Goal: Information Seeking & Learning: Learn about a topic

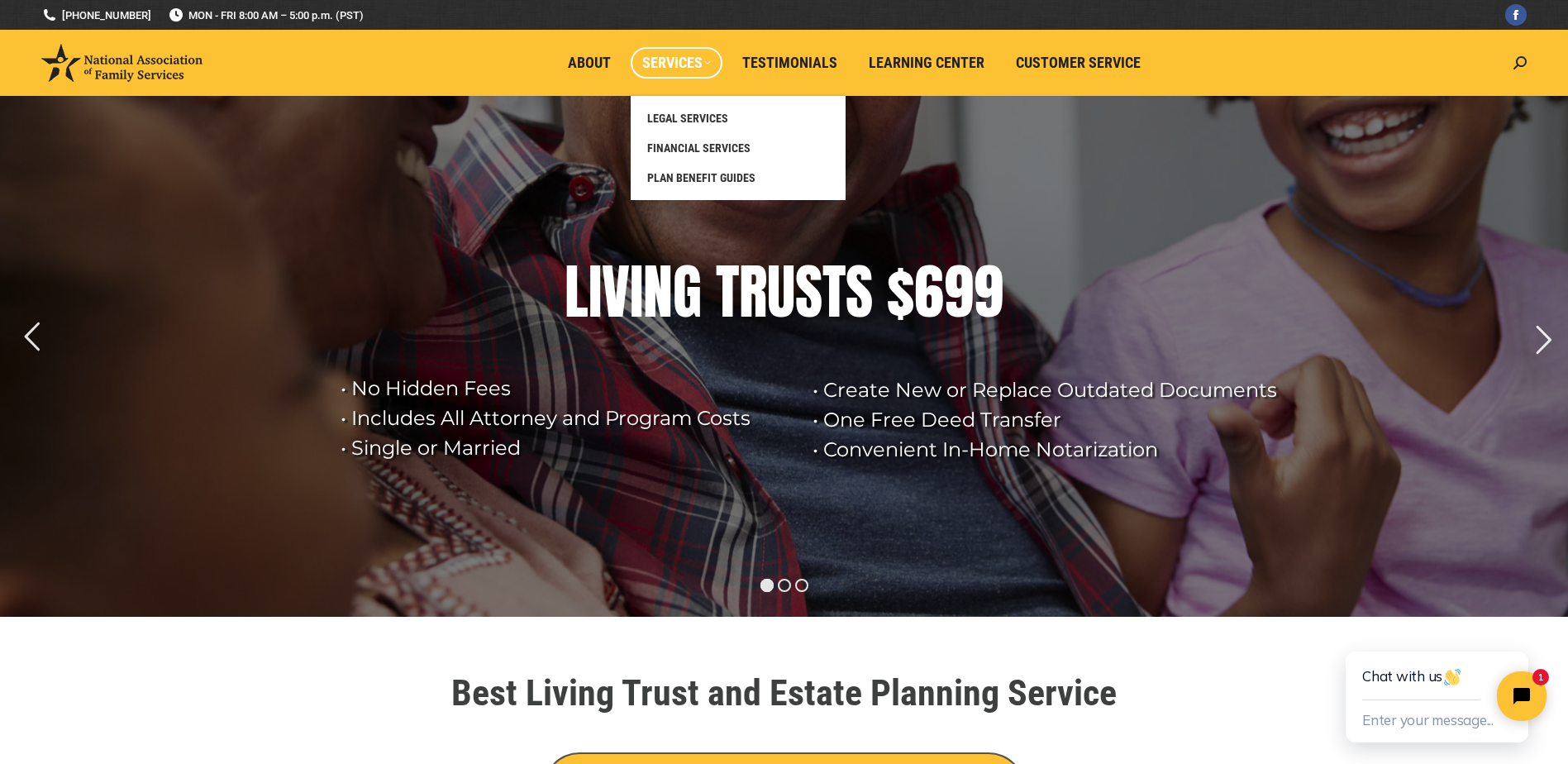
click at [708, 60] on span "Services" at bounding box center [676, 62] width 68 height 18
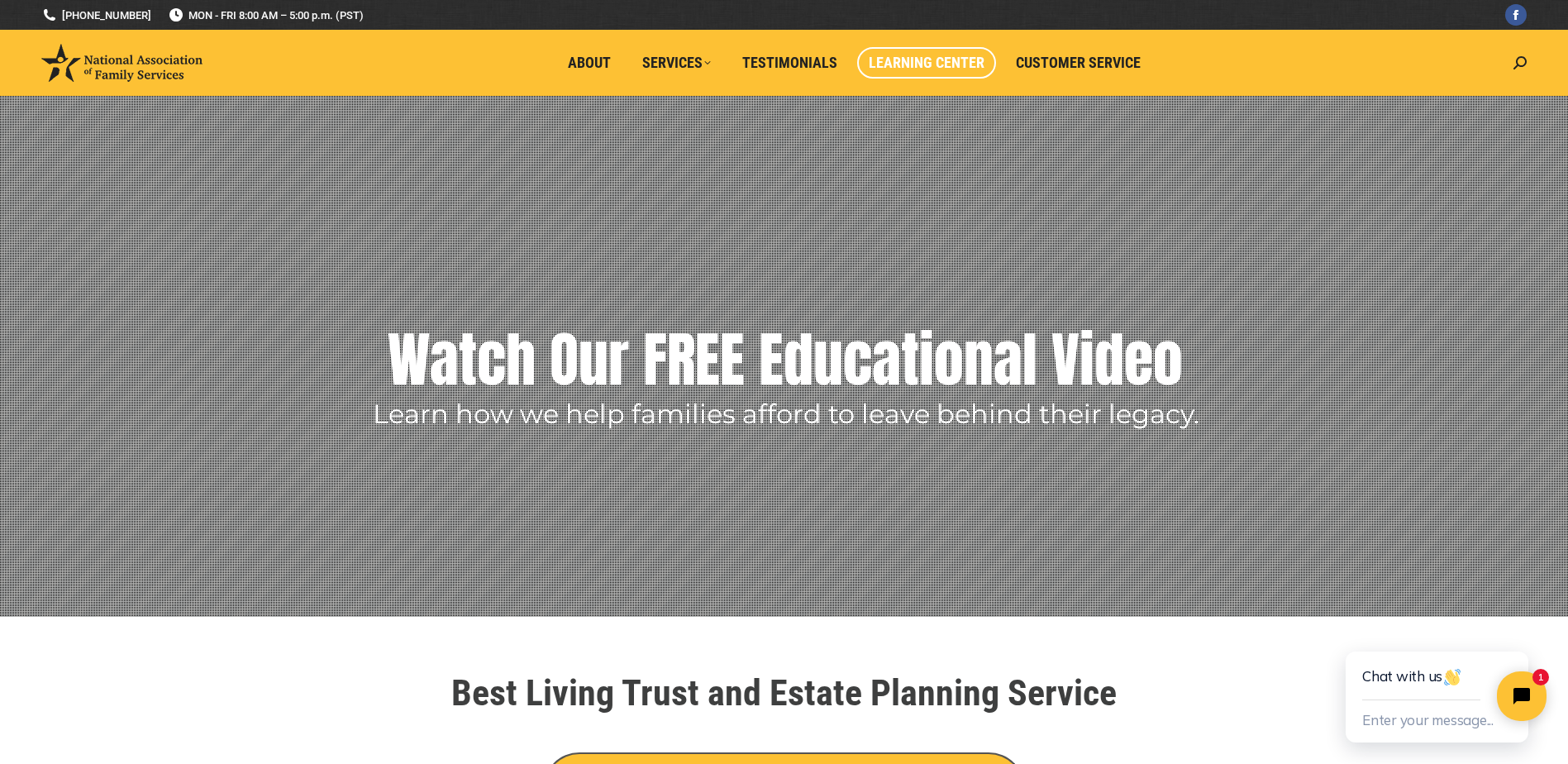
click at [901, 69] on span "Learning Center" at bounding box center [926, 62] width 116 height 18
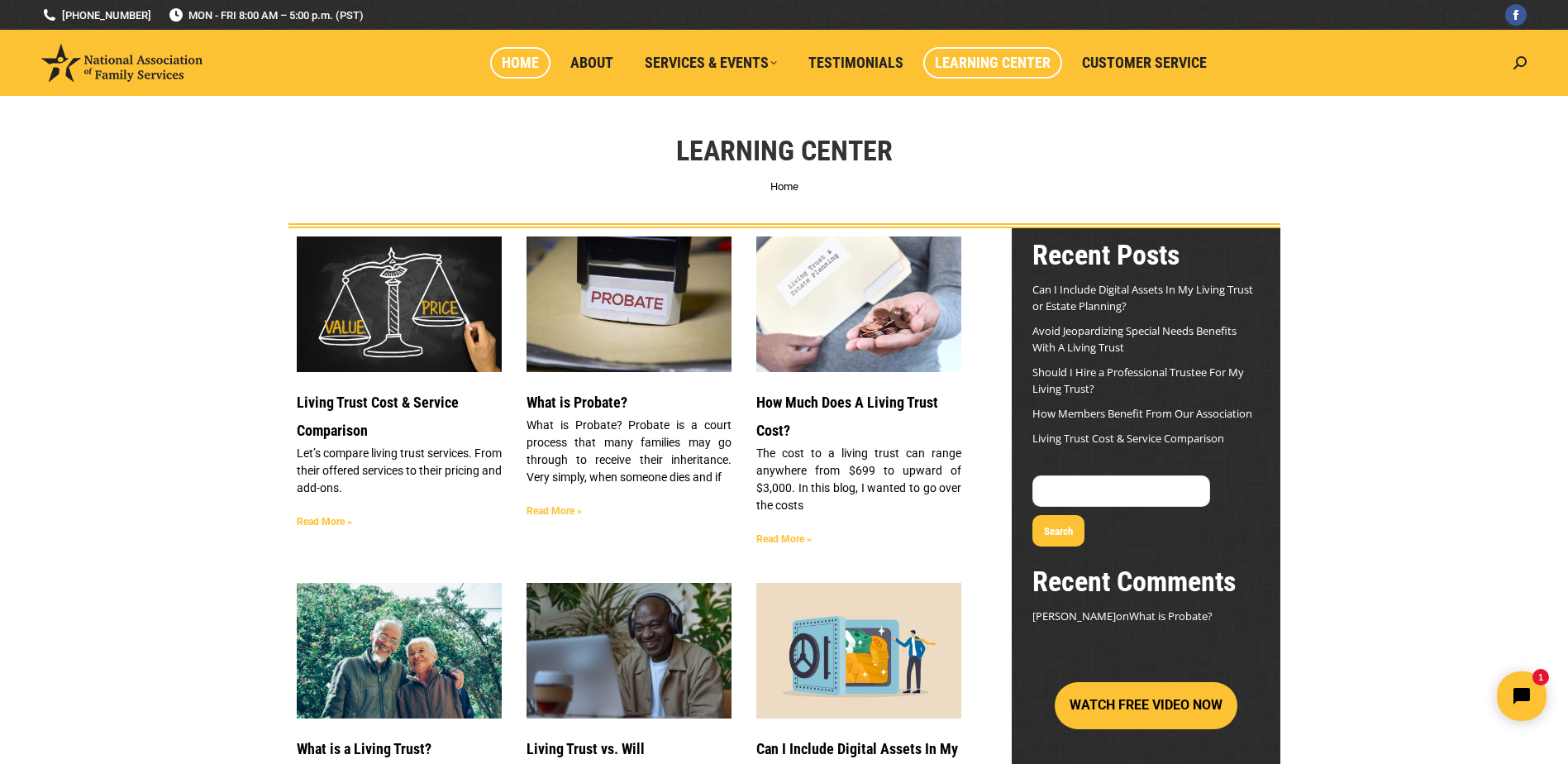
click at [522, 64] on span "Home" at bounding box center [521, 62] width 38 height 18
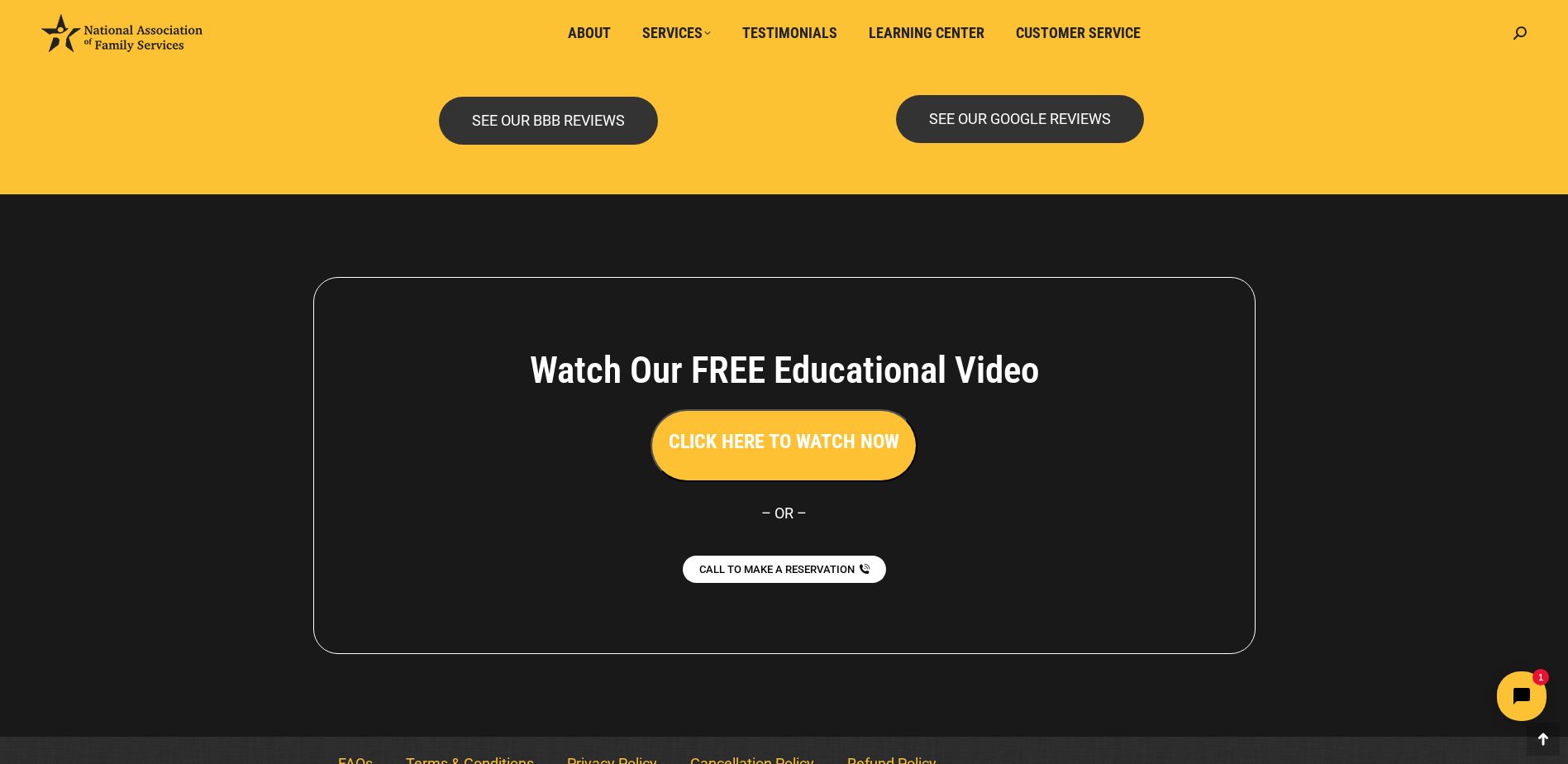
scroll to position [3580, 0]
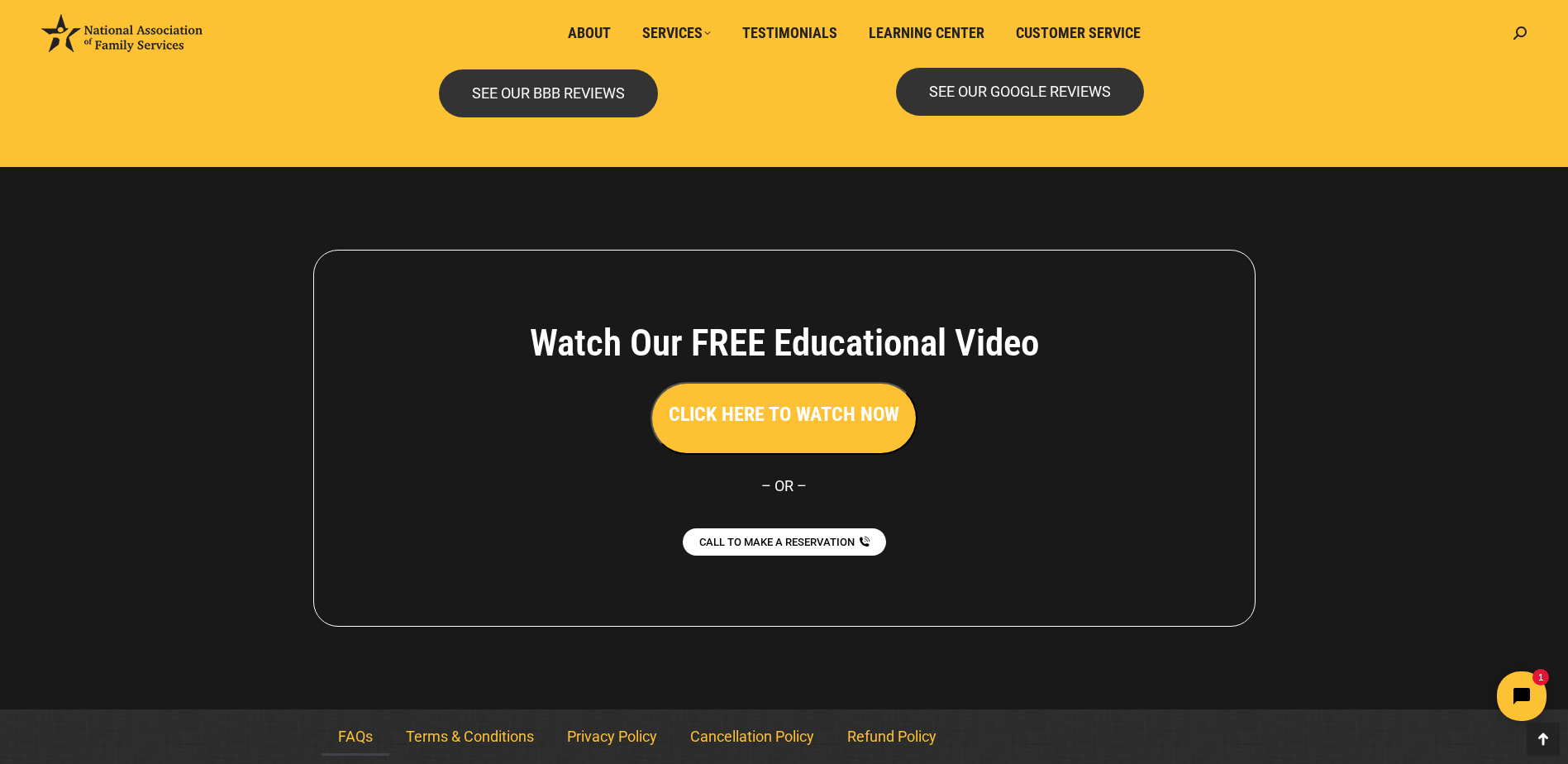
click at [365, 743] on link "FAQs" at bounding box center [356, 736] width 67 height 38
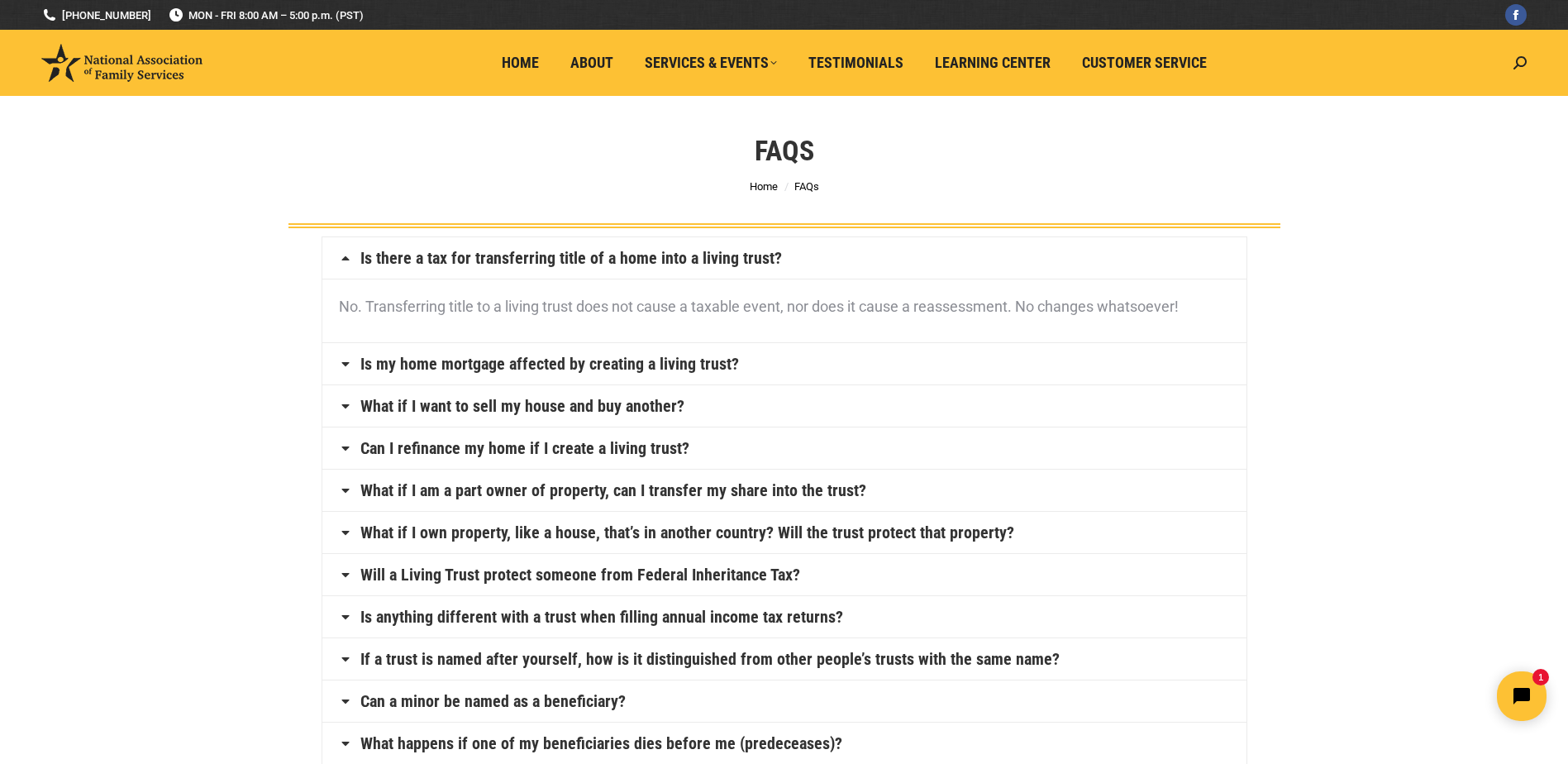
click at [417, 402] on link "What if I want to sell my house and buy another?" at bounding box center [522, 405] width 324 height 17
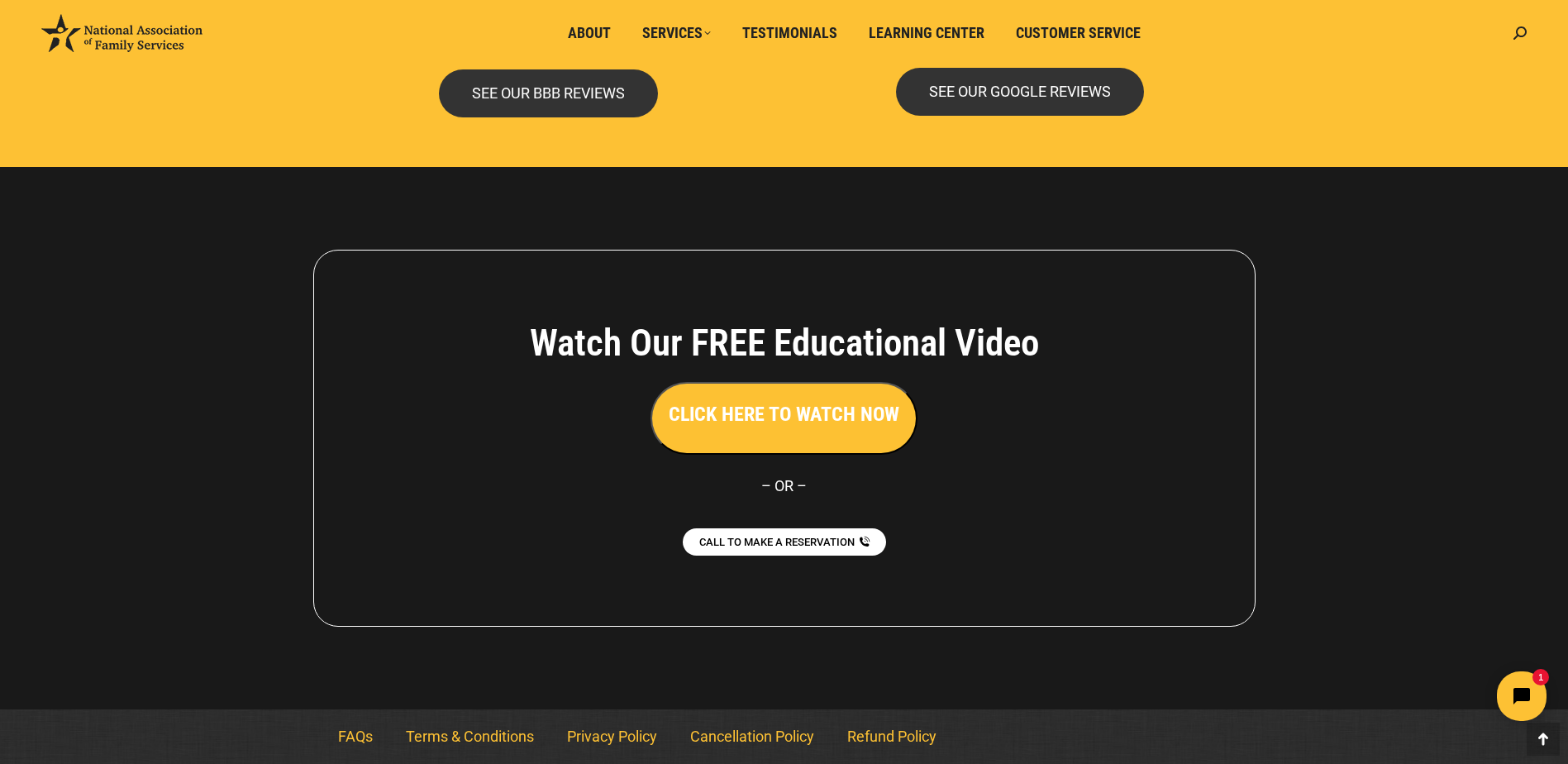
click at [818, 422] on h3 "CLICK HERE TO WATCH NOW" at bounding box center [784, 414] width 231 height 28
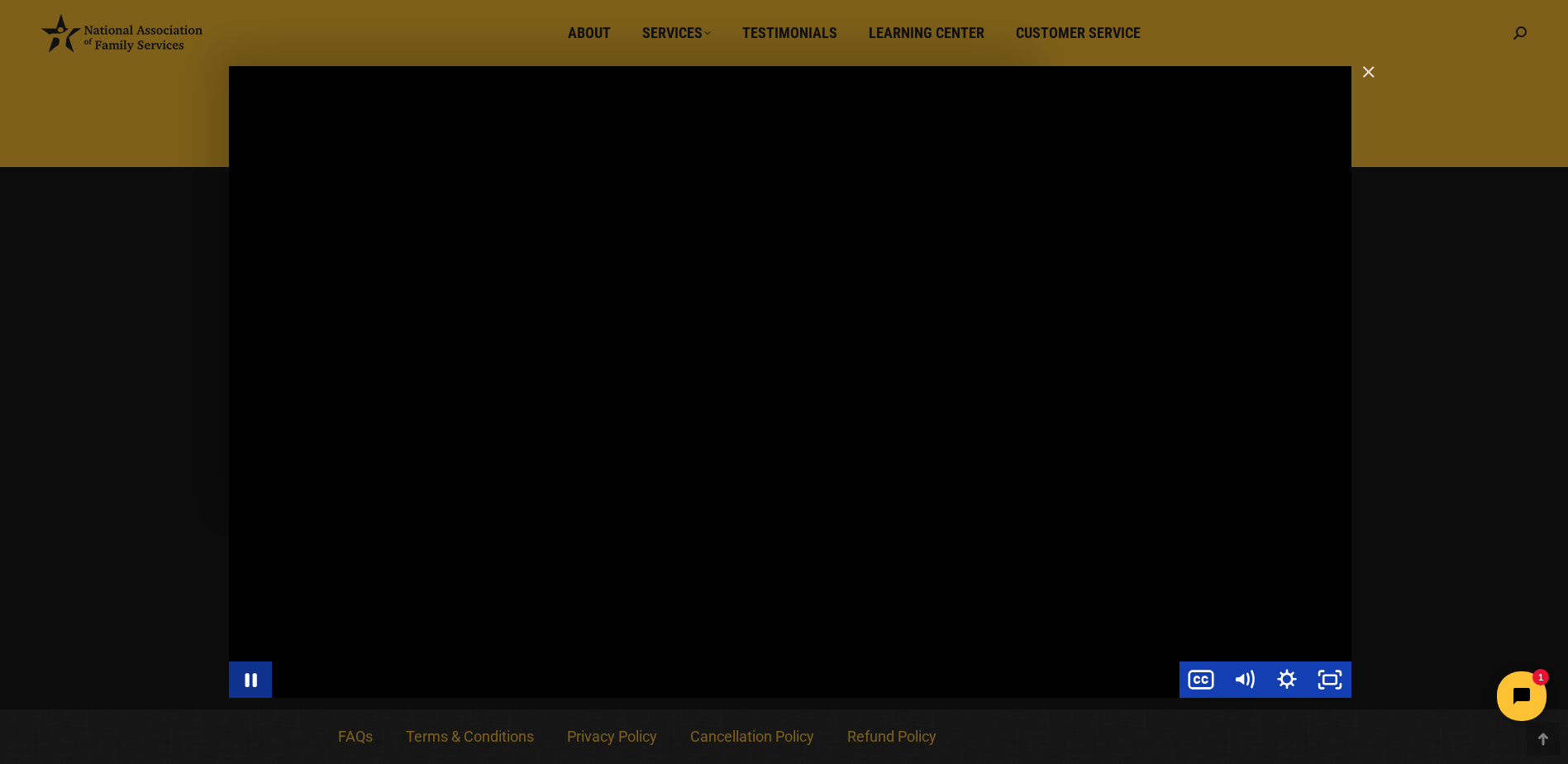
click at [261, 678] on icon "Pause" at bounding box center [250, 680] width 43 height 37
click at [1362, 73] on img "Close" at bounding box center [1361, 79] width 28 height 28
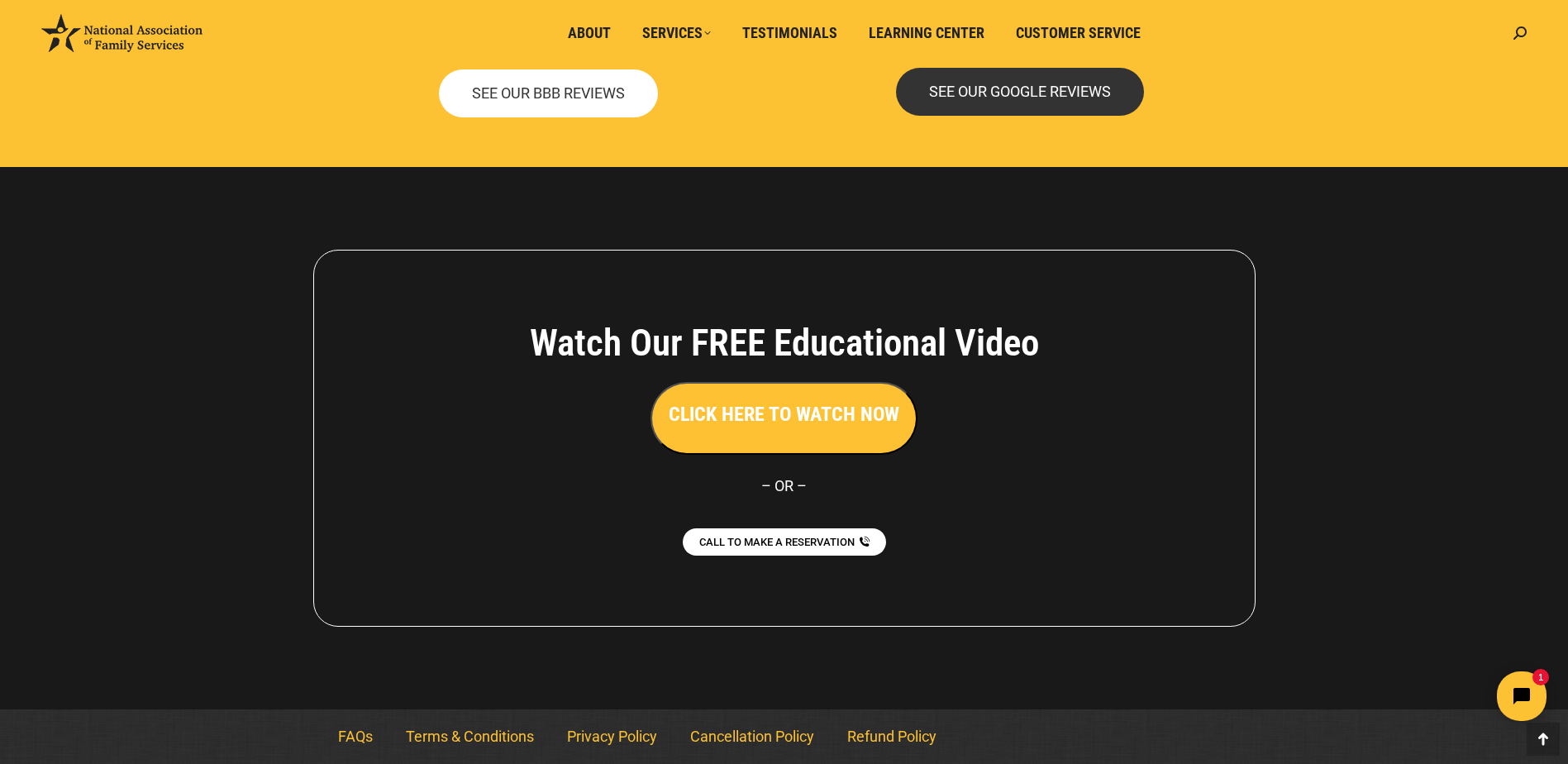
click at [606, 99] on span "SEE OUR BBB REVIEWS" at bounding box center [549, 93] width 153 height 15
